Goal: Information Seeking & Learning: Find specific fact

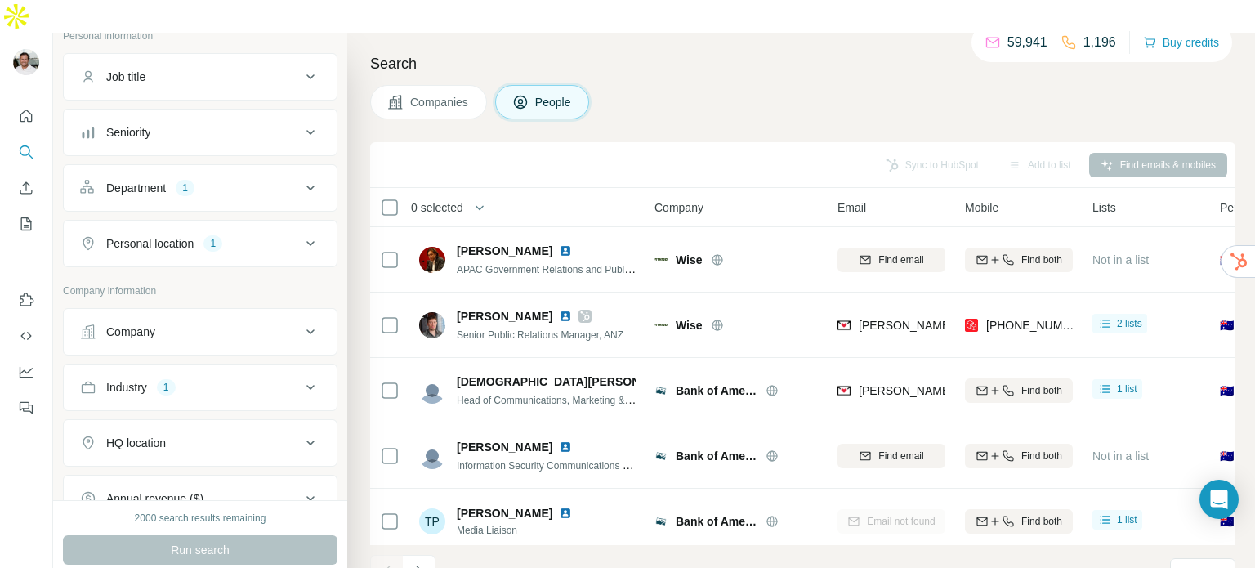
scroll to position [82, 0]
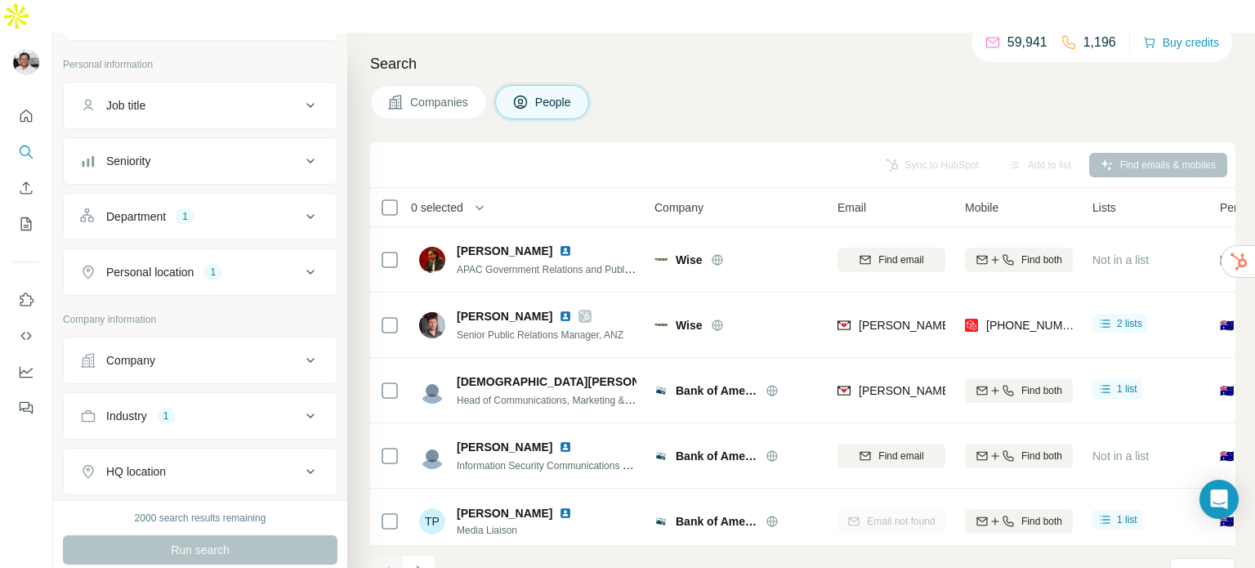
click at [160, 208] on div "Department" at bounding box center [136, 216] width 60 height 16
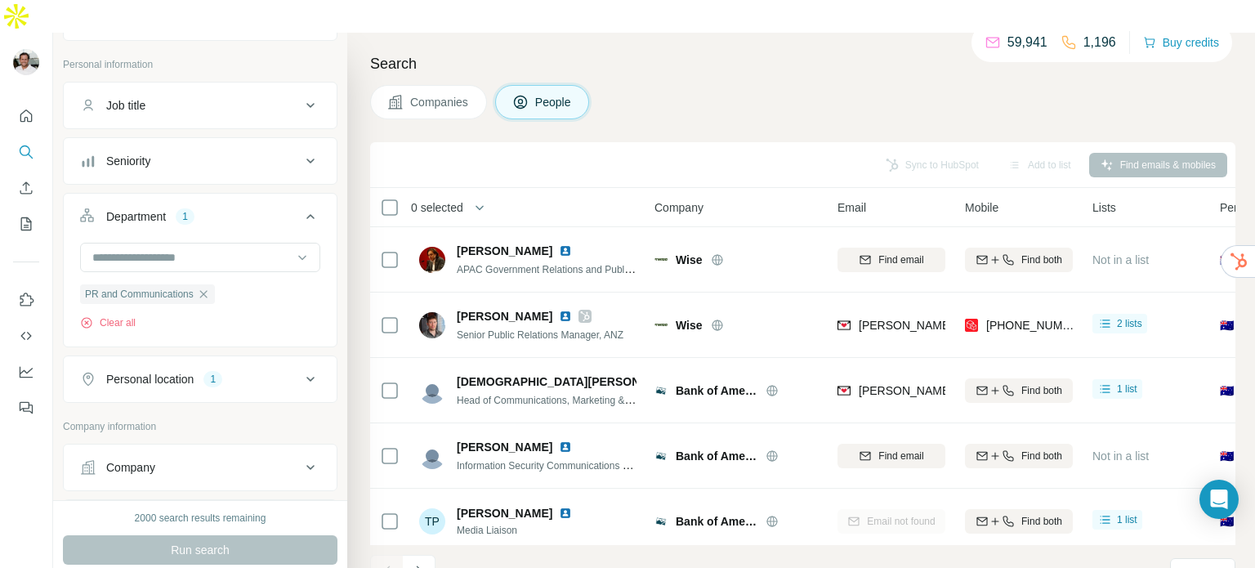
click at [129, 153] on div "Seniority" at bounding box center [128, 161] width 44 height 16
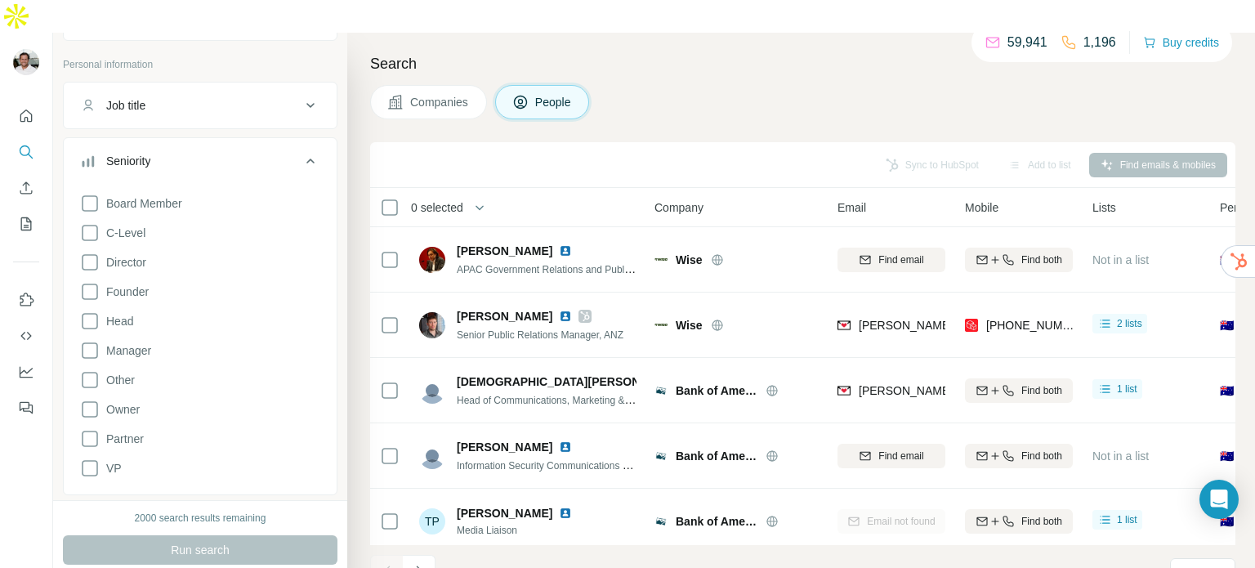
click at [129, 153] on div "Seniority" at bounding box center [128, 161] width 44 height 16
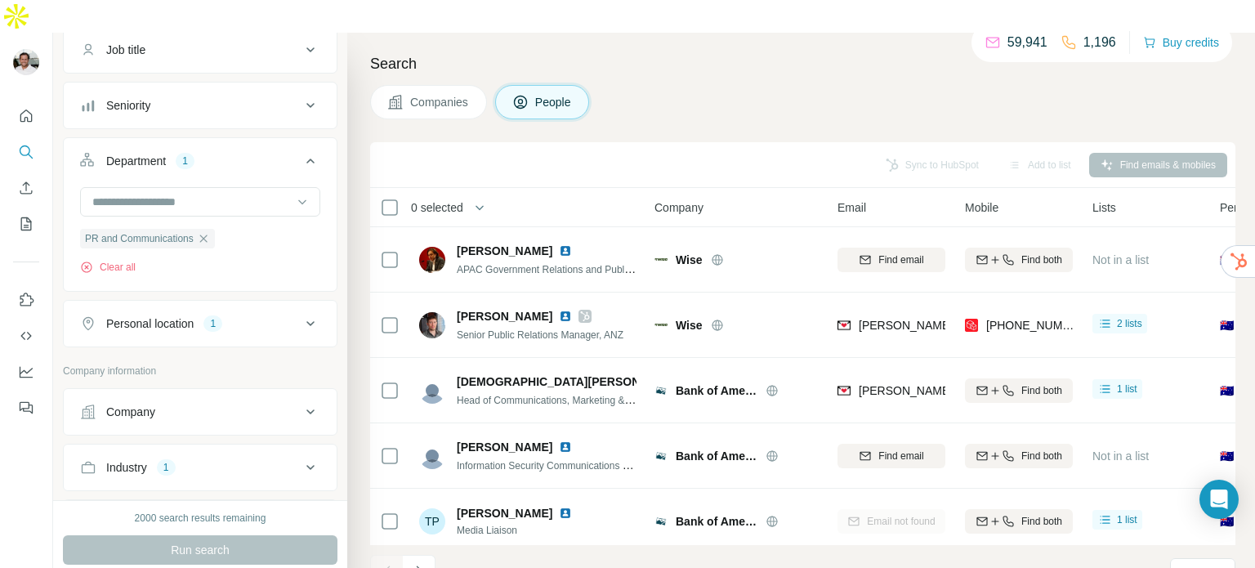
scroll to position [163, 0]
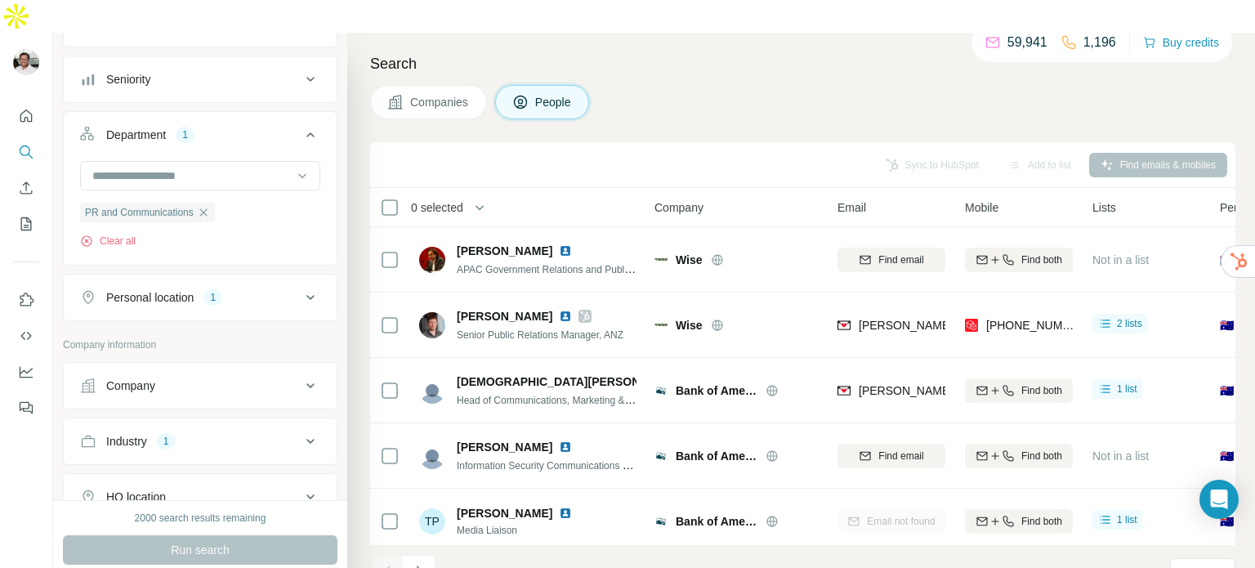
click at [190, 289] on div "Personal location" at bounding box center [149, 297] width 87 height 16
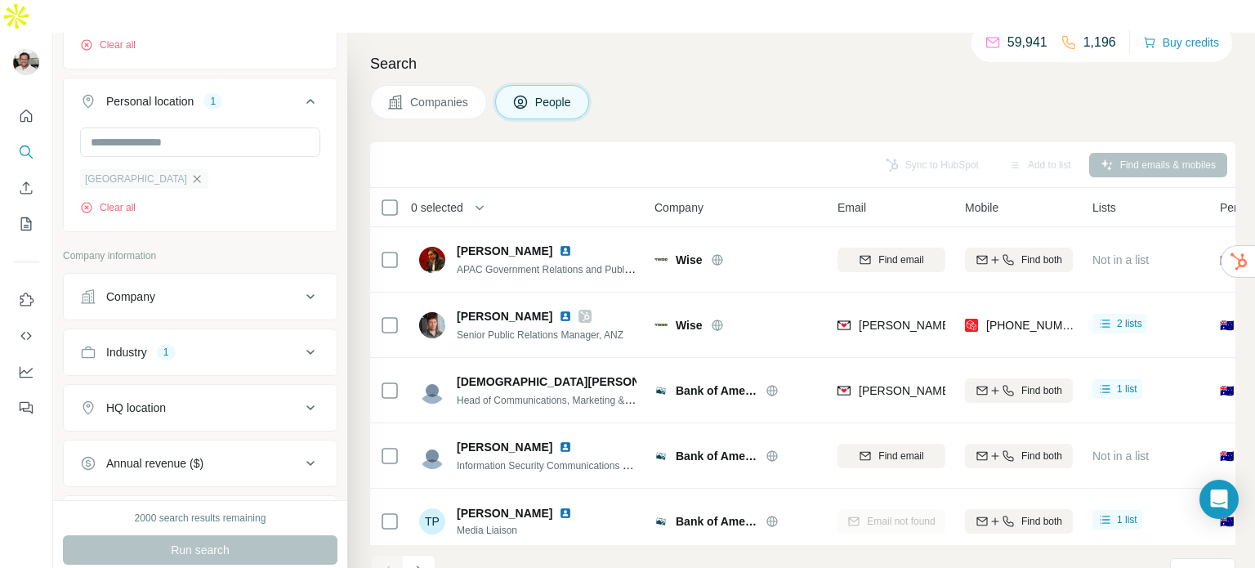
scroll to position [409, 0]
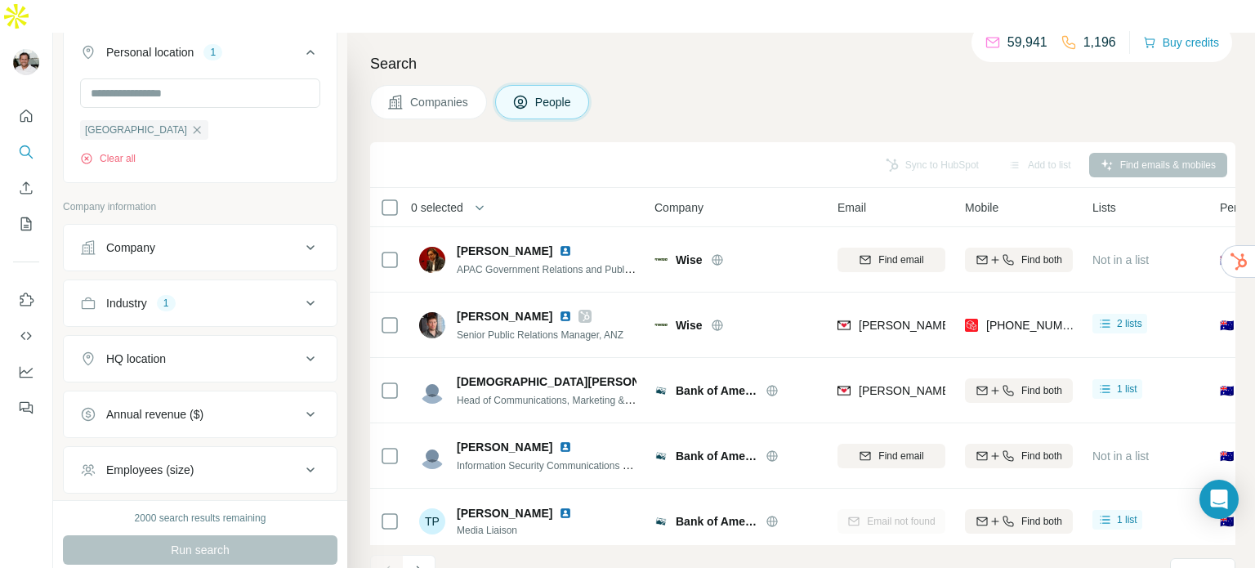
click at [206, 284] on button "Industry 1" at bounding box center [200, 303] width 273 height 39
click at [132, 374] on icon "button" at bounding box center [129, 380] width 13 height 13
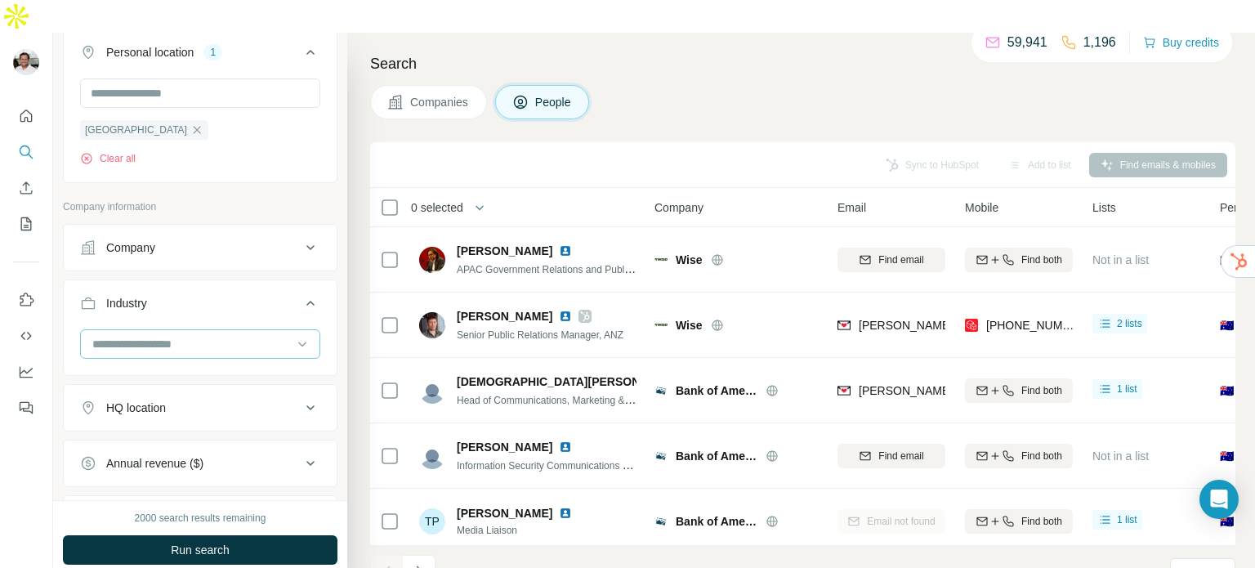
click at [131, 335] on input at bounding box center [192, 344] width 202 height 18
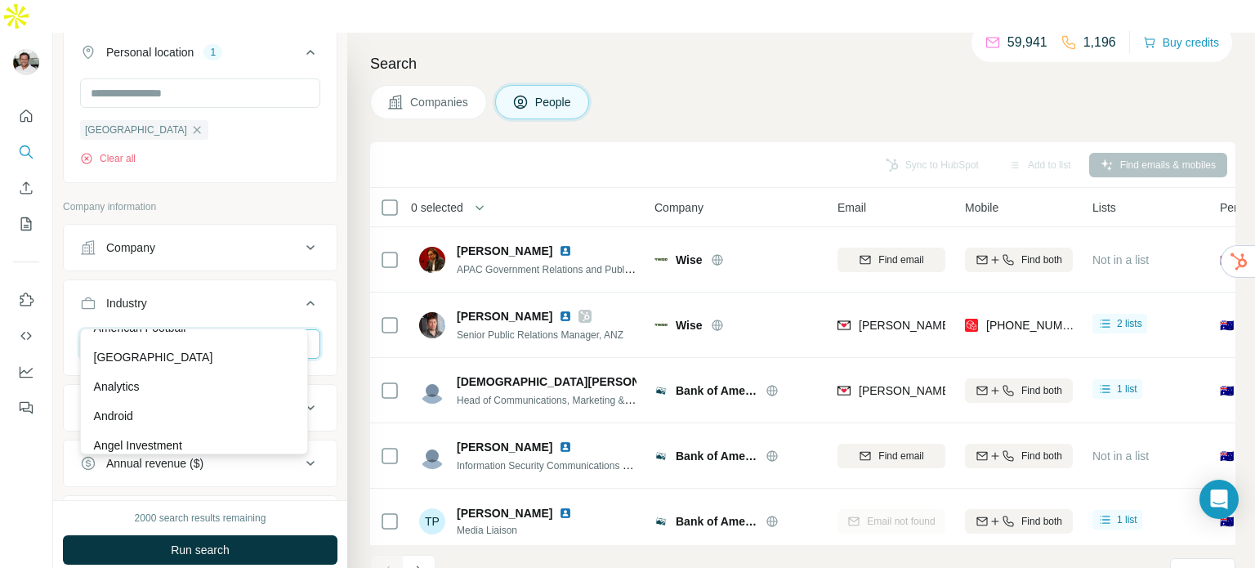
click at [108, 335] on input at bounding box center [192, 344] width 202 height 18
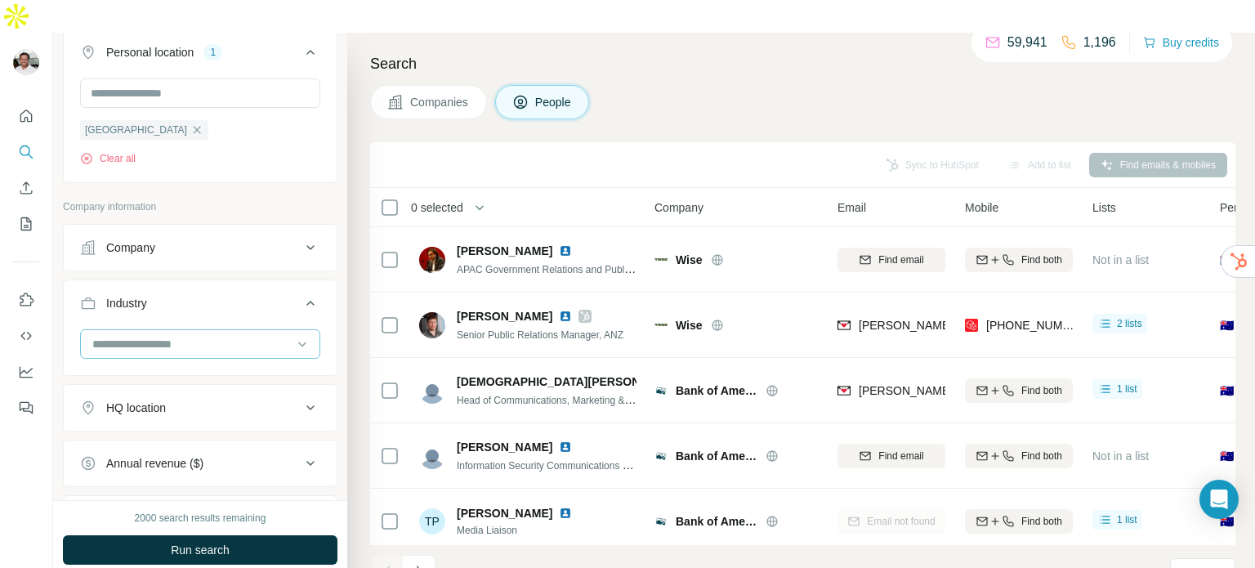
click at [107, 335] on input at bounding box center [192, 344] width 202 height 18
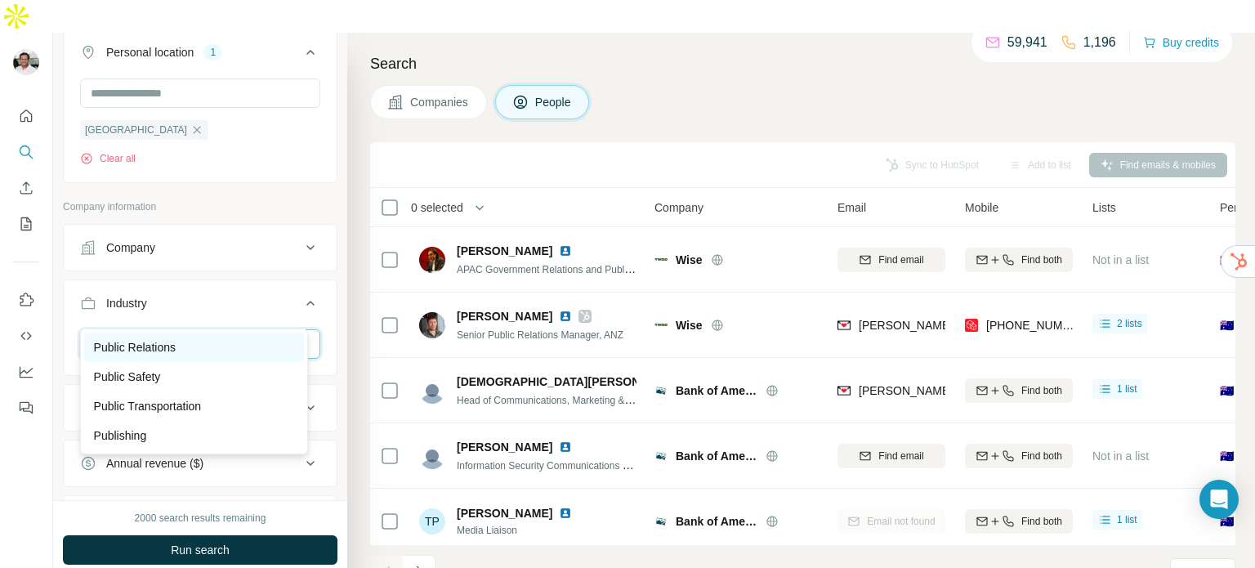
type input "***"
click at [156, 337] on div "Public Relations" at bounding box center [194, 347] width 220 height 29
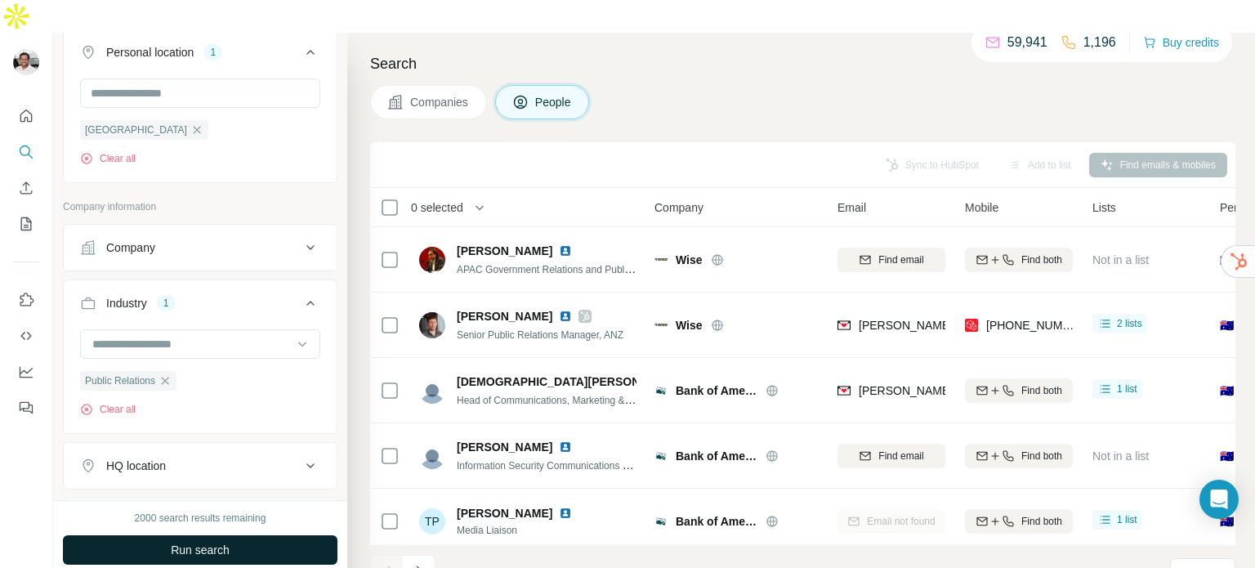
click at [190, 542] on span "Run search" at bounding box center [200, 550] width 59 height 16
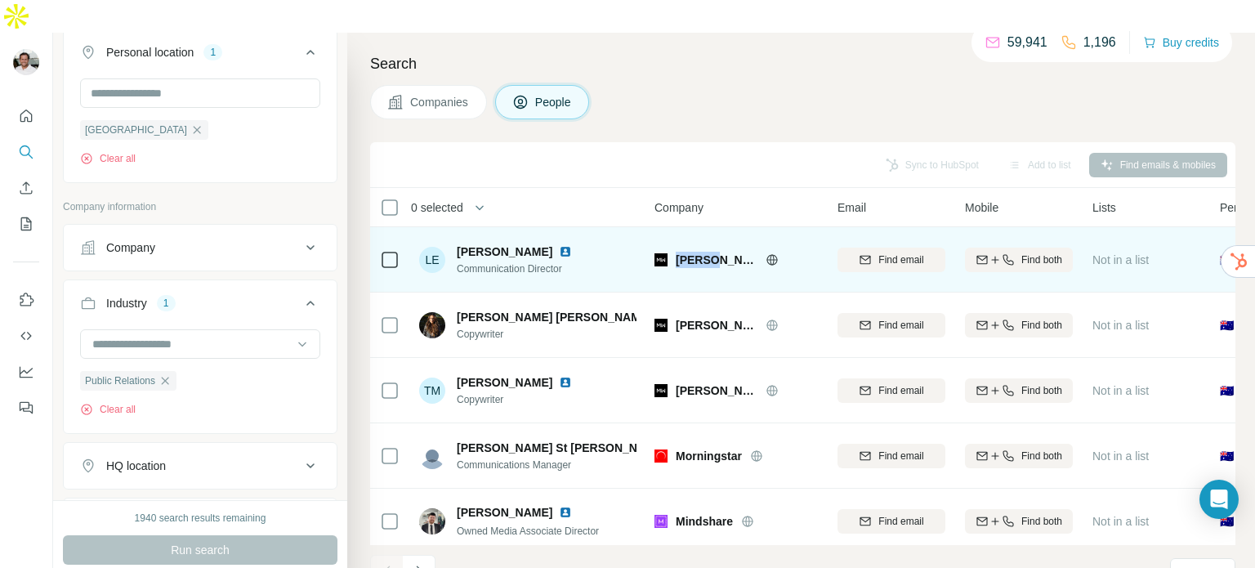
drag, startPoint x: 675, startPoint y: 223, endPoint x: 725, endPoint y: 236, distance: 51.5
click at [724, 237] on div "[PERSON_NAME] Worldgroup" at bounding box center [735, 259] width 163 height 45
click at [774, 254] on icon at bounding box center [772, 259] width 4 height 11
drag, startPoint x: 673, startPoint y: 226, endPoint x: 744, endPoint y: 222, distance: 71.2
click at [744, 252] on div "[PERSON_NAME] Worldgroup" at bounding box center [735, 260] width 163 height 16
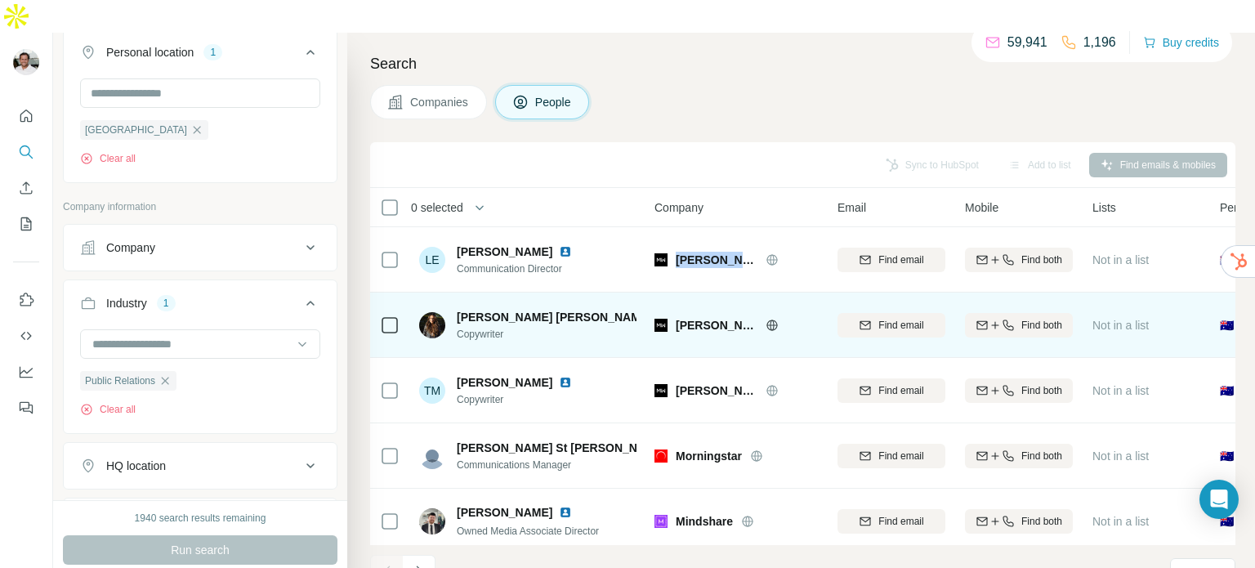
copy span "[PERSON_NAME] Wor"
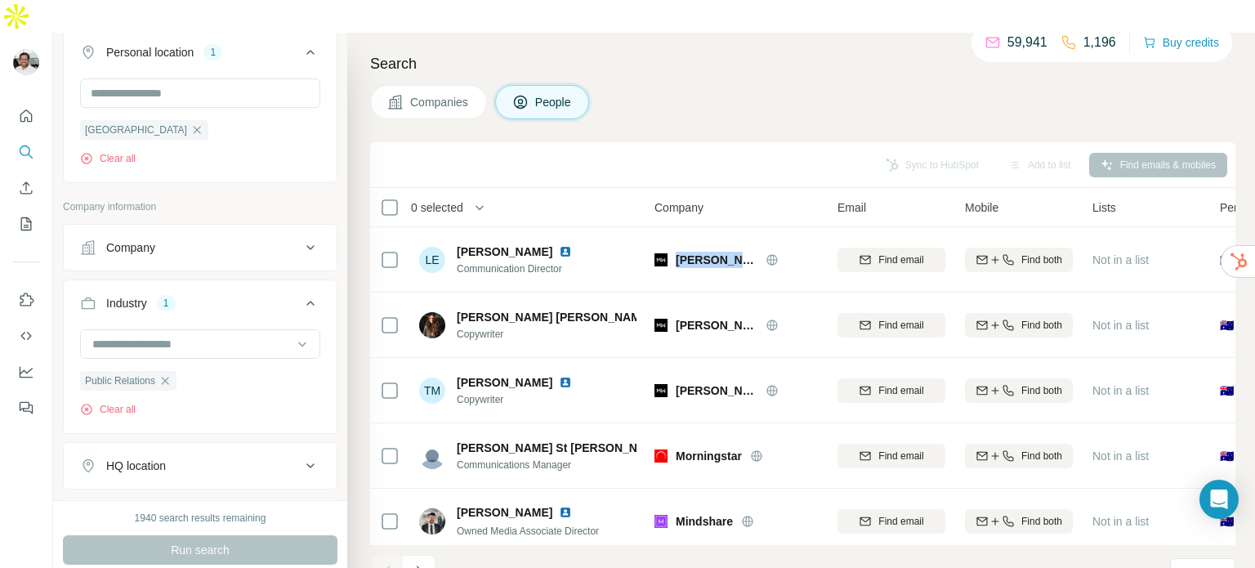
scroll to position [327, 0]
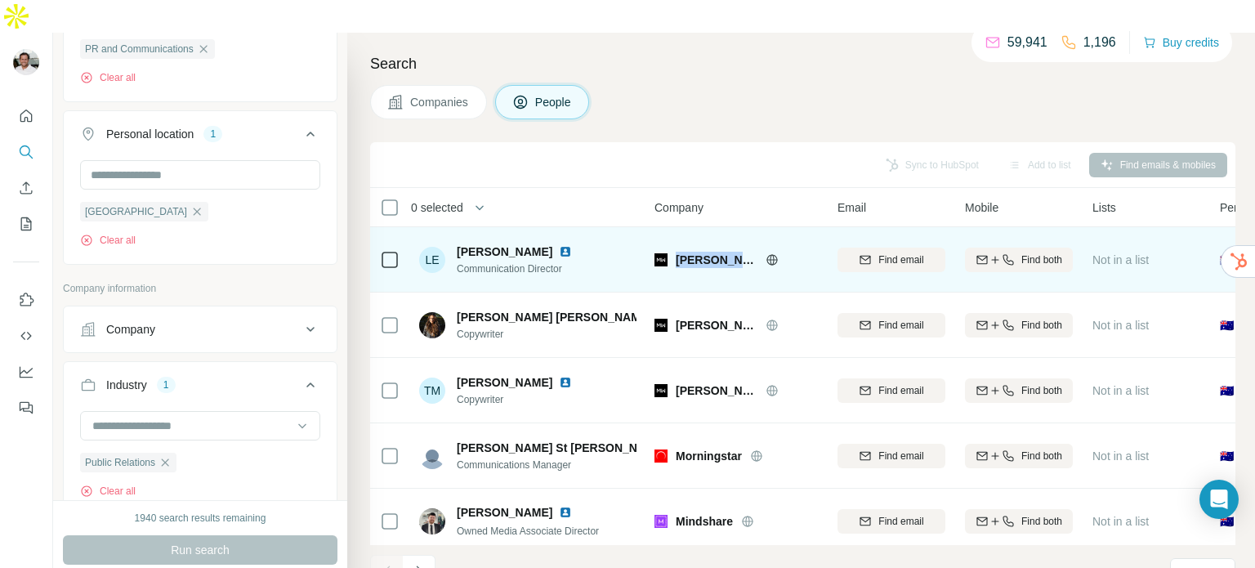
drag, startPoint x: 458, startPoint y: 217, endPoint x: 550, endPoint y: 218, distance: 91.5
click at [550, 243] on span "[PERSON_NAME]" at bounding box center [505, 251] width 96 height 16
click at [565, 245] on img at bounding box center [565, 251] width 13 height 13
